Goal: Find specific page/section: Find specific page/section

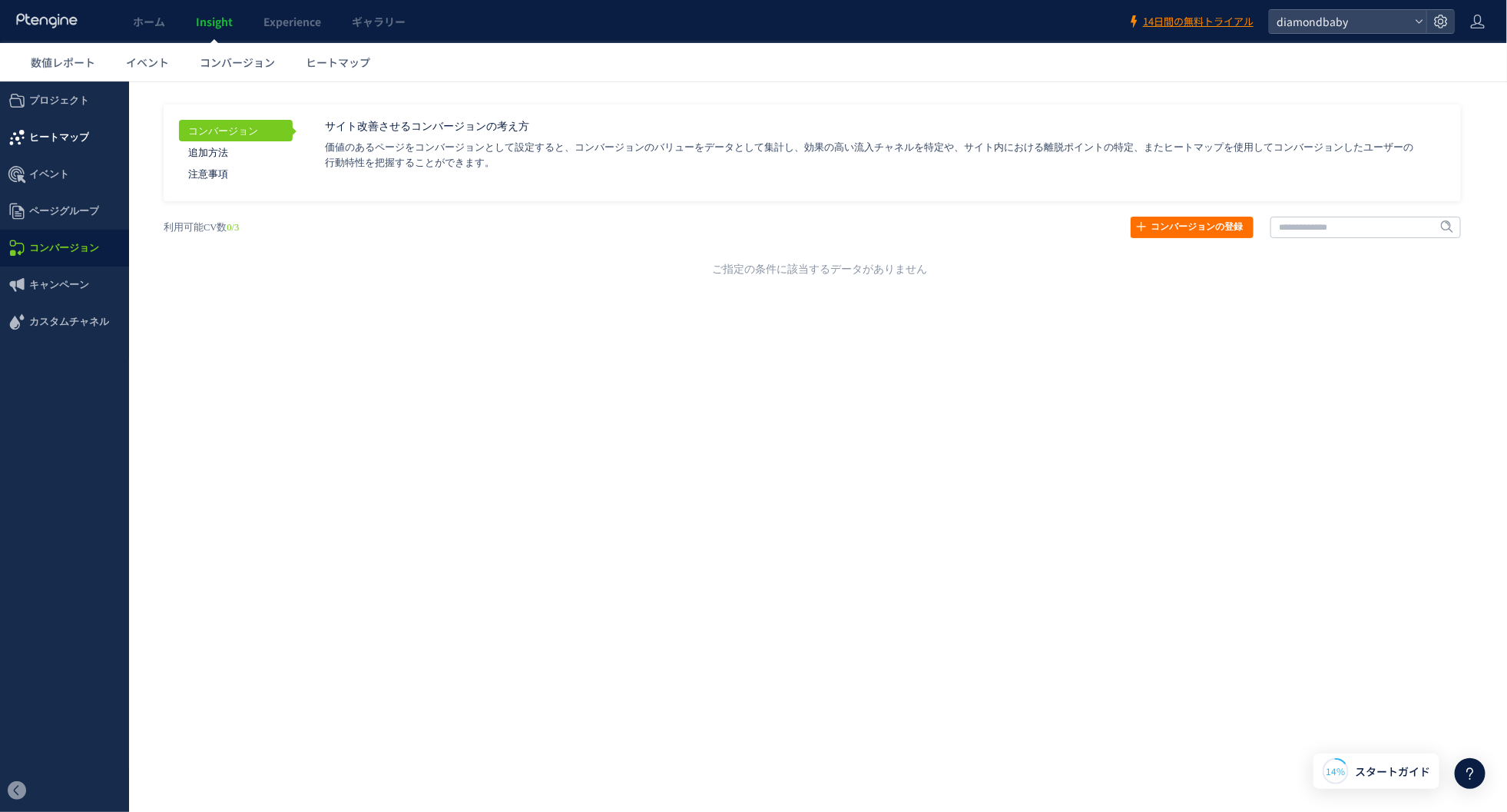
click at [55, 126] on span "ヒートマップ" at bounding box center [59, 137] width 60 height 37
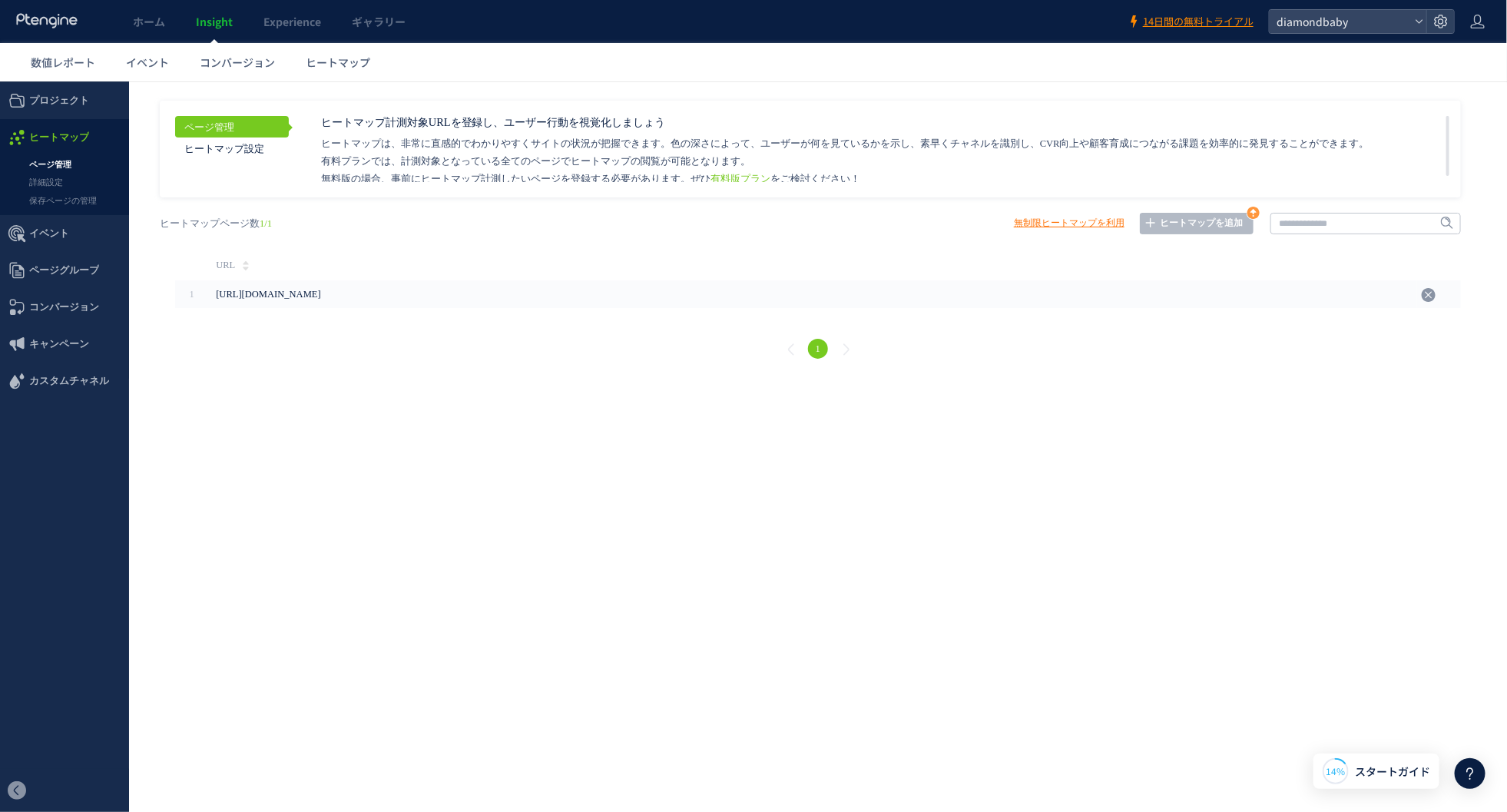
click at [65, 162] on link "ページ管理" at bounding box center [64, 164] width 129 height 18
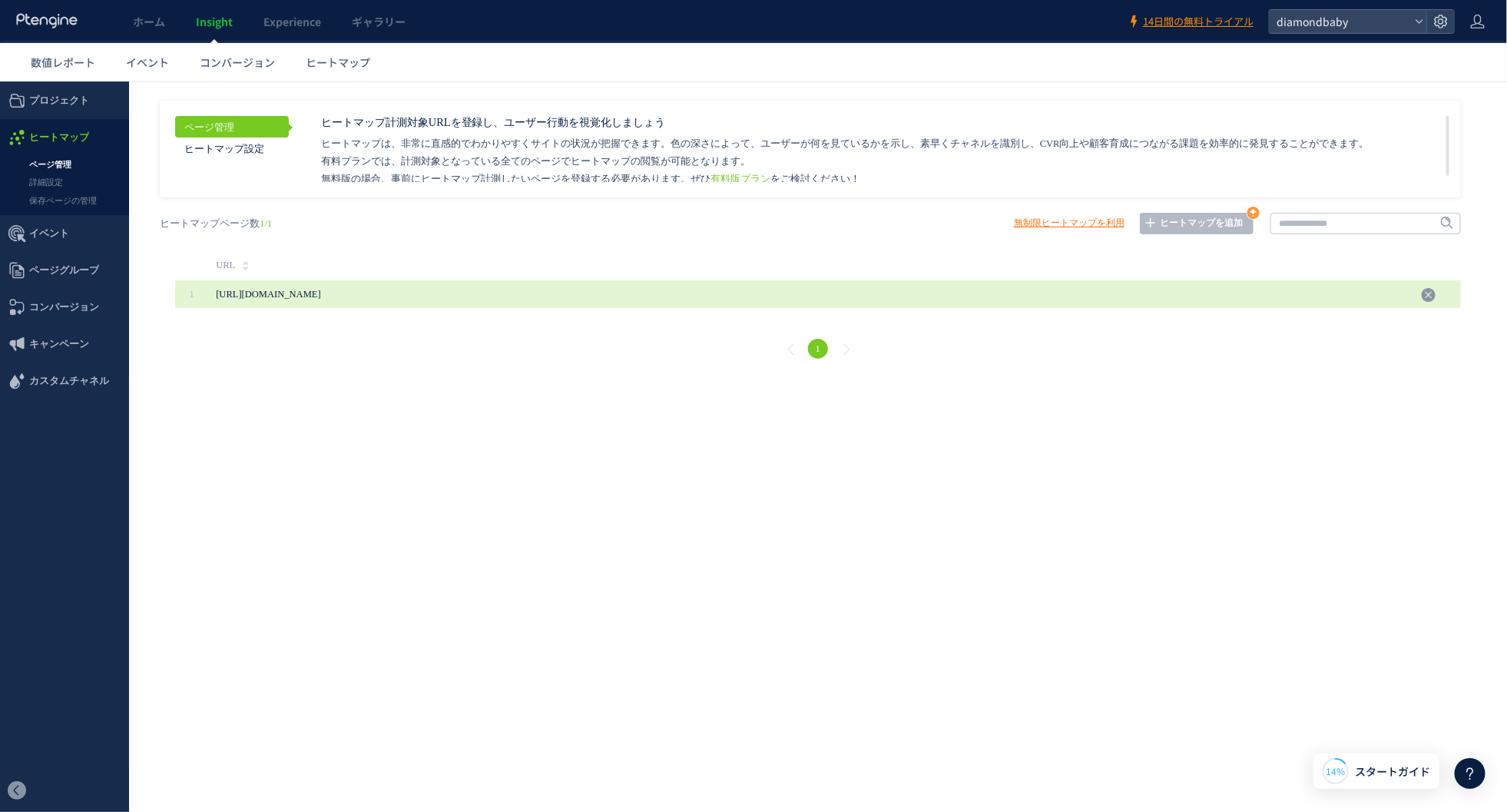
click at [262, 292] on span "[URL][DOMAIN_NAME]" at bounding box center [268, 293] width 105 height 11
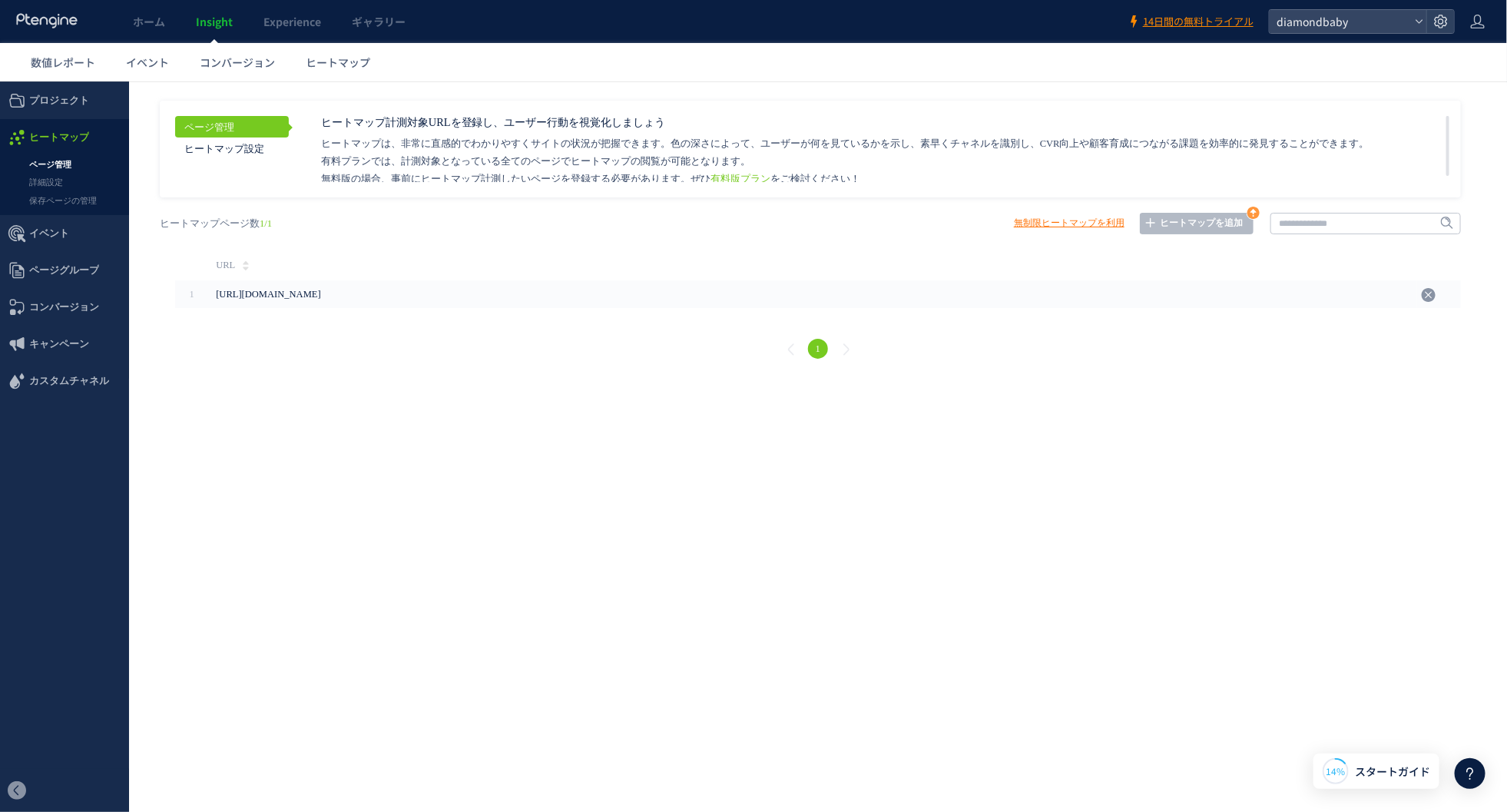
click at [669, 378] on html ".cls-1 { fill-rule: evenodd; } .cls-1 { fill: #ececec; } .cls-2 { fill: #929292…" at bounding box center [753, 229] width 1507 height 297
click at [611, 378] on html ".cls-1 { fill-rule: evenodd; } .cls-1 { fill: #ececec; } .cls-2 { fill: #929292…" at bounding box center [753, 229] width 1507 height 297
click at [378, 378] on html ".cls-1 { fill-rule: evenodd; } .cls-1 { fill: #ececec; } .cls-2 { fill: #929292…" at bounding box center [753, 229] width 1507 height 297
click at [50, 181] on link "詳細設定" at bounding box center [64, 181] width 129 height 18
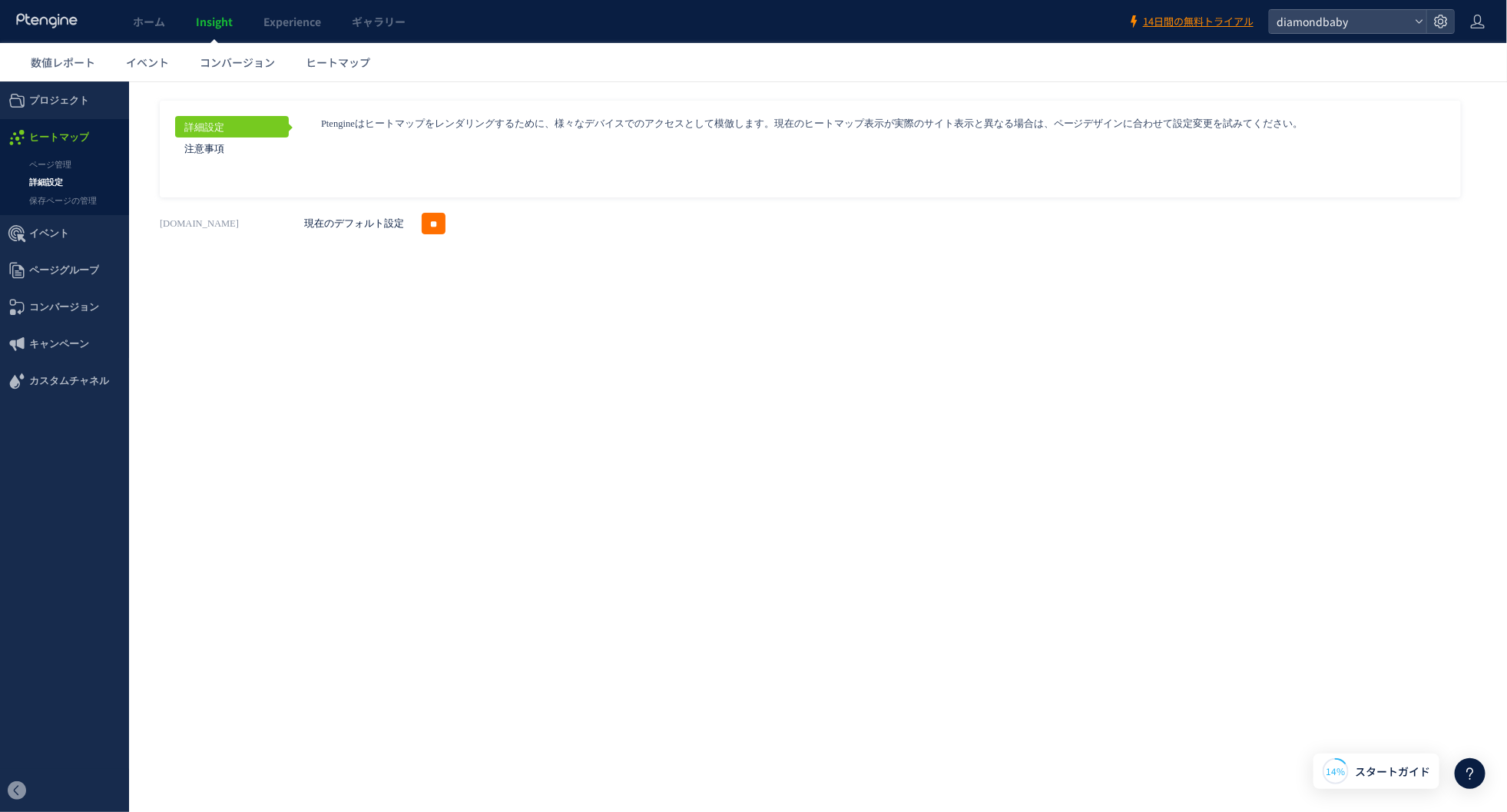
click at [42, 134] on span "ヒートマップ" at bounding box center [59, 137] width 60 height 37
click at [324, 59] on span "ヒートマップ" at bounding box center [337, 62] width 64 height 16
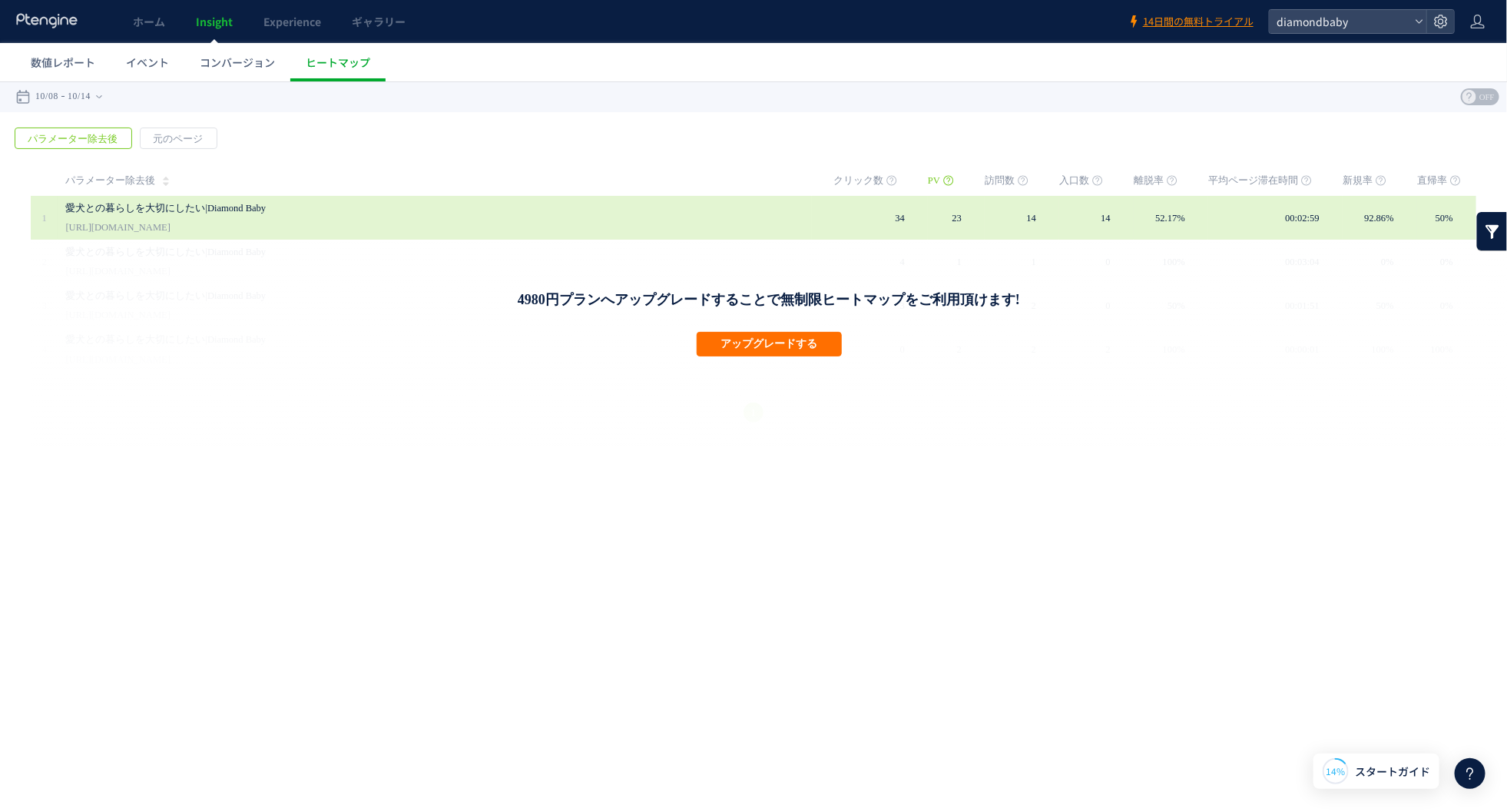
click at [805, 214] on div "愛犬との暮らしを大切にしたい|Diamond Baby [URL][DOMAIN_NAME]" at bounding box center [438, 217] width 747 height 43
